Goal: Find specific page/section: Find specific page/section

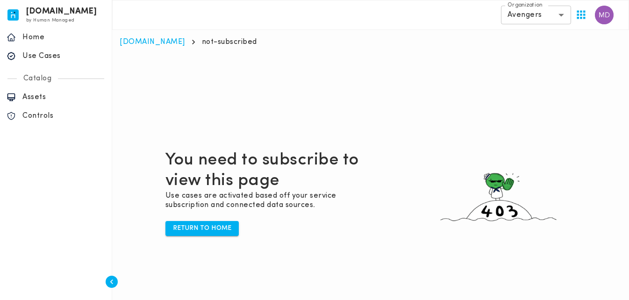
click at [40, 97] on p "Assets" at bounding box center [63, 97] width 83 height 9
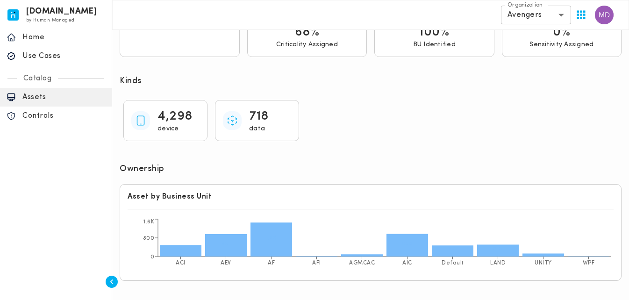
scroll to position [187, 0]
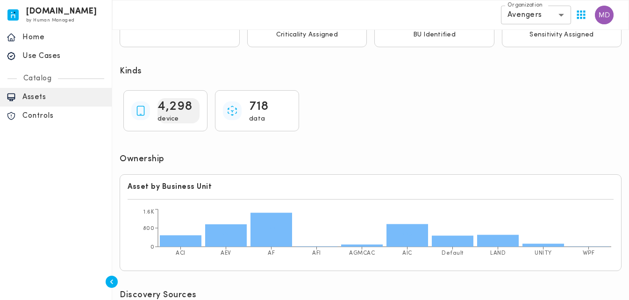
click at [165, 113] on p "4,298" at bounding box center [175, 106] width 35 height 17
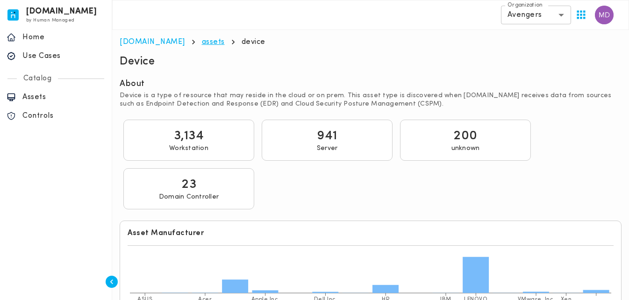
click at [202, 40] on link "assets" at bounding box center [213, 41] width 23 height 7
click at [50, 98] on p "Assets" at bounding box center [63, 97] width 83 height 9
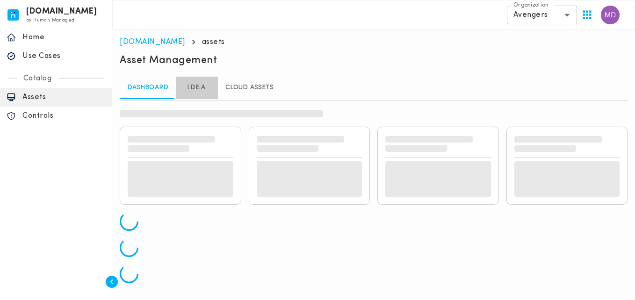
click at [189, 88] on link "I.DE.A." at bounding box center [197, 88] width 42 height 22
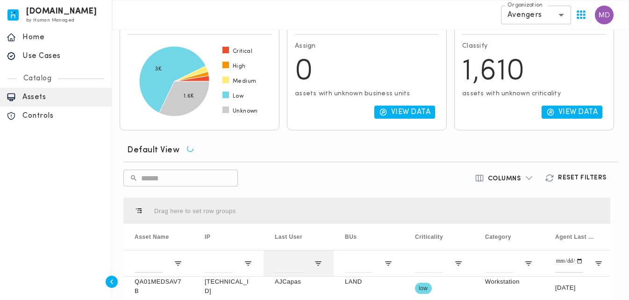
scroll to position [47, 0]
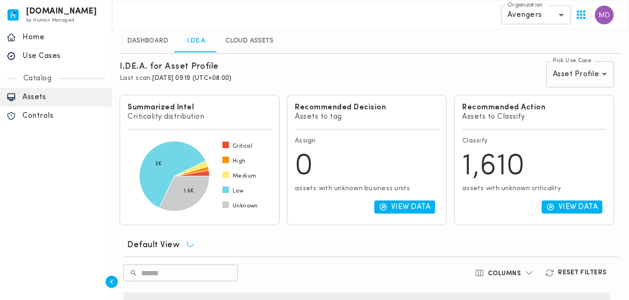
click at [565, 73] on body "[DOMAIN_NAME] by Human Managed {"resourceSet":[{"resourceId":"invicta-io/web/na…" at bounding box center [314, 277] width 629 height 648
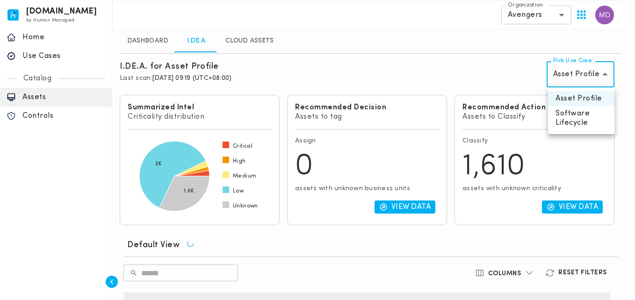
click at [567, 117] on li "Software Lifecycle" at bounding box center [581, 118] width 66 height 24
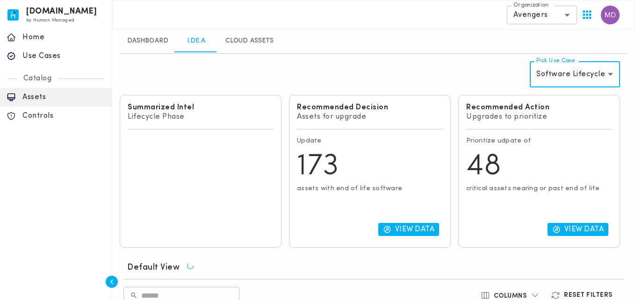
type input "********"
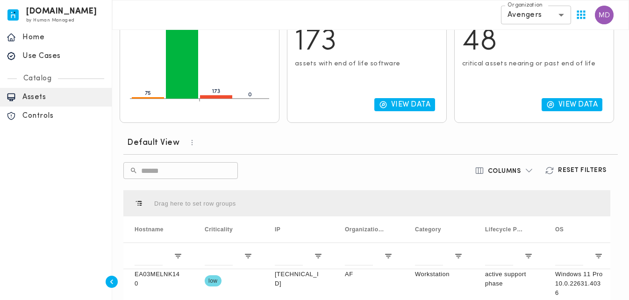
scroll to position [93, 0]
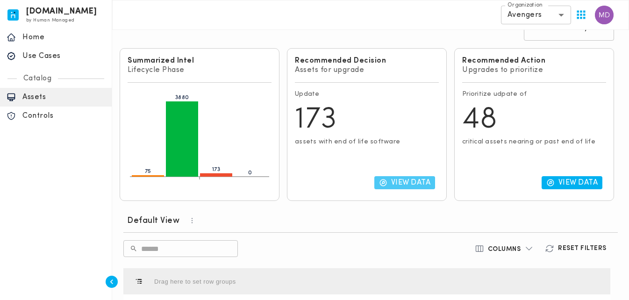
click at [413, 185] on p "View Data" at bounding box center [411, 182] width 40 height 9
type input "**********"
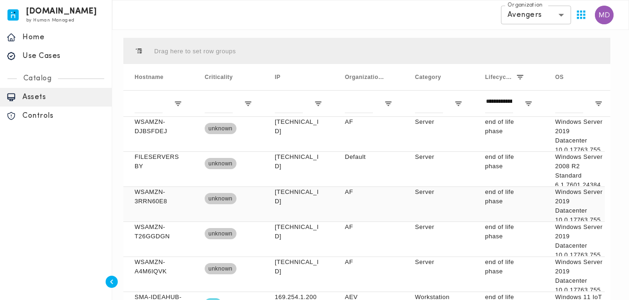
scroll to position [0, 0]
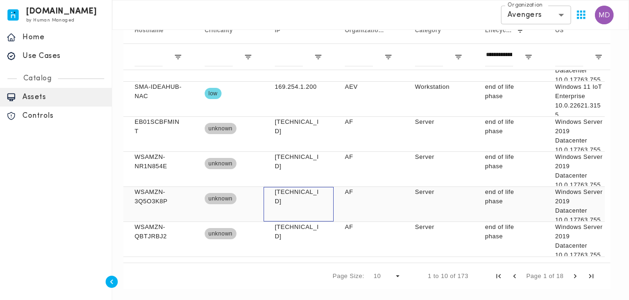
click at [305, 196] on p "[TECHNICAL_ID]" at bounding box center [299, 196] width 48 height 19
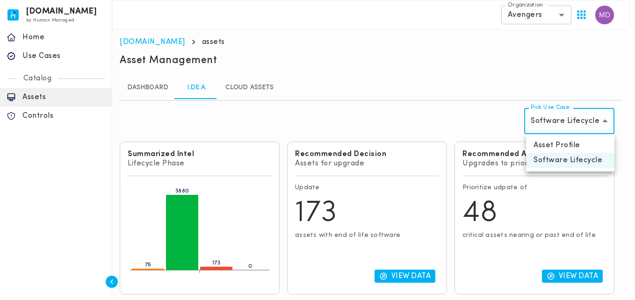
click at [549, 146] on li "Asset Profile" at bounding box center [570, 145] width 88 height 15
type input "**********"
